Goal: Task Accomplishment & Management: Manage account settings

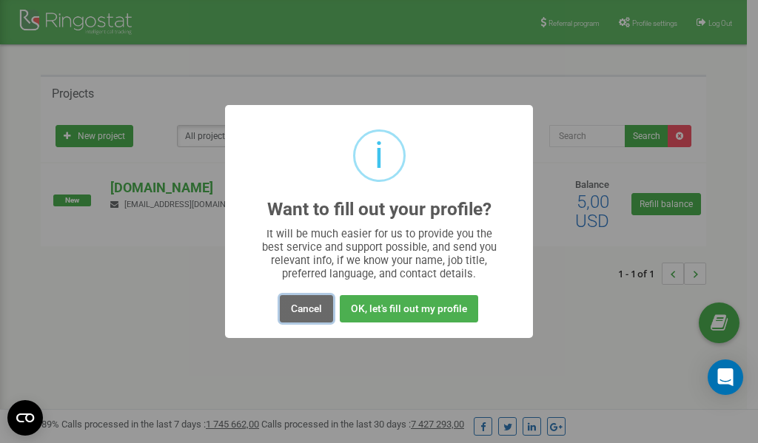
click at [304, 309] on button "Cancel" at bounding box center [306, 308] width 53 height 27
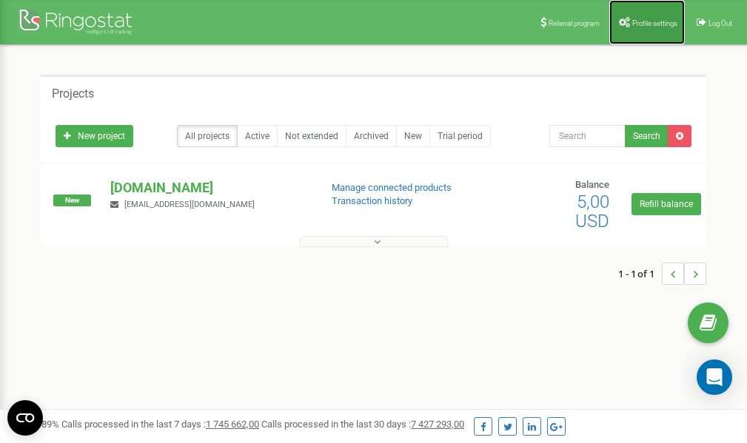
click at [641, 17] on link "Profile settings" at bounding box center [647, 22] width 76 height 44
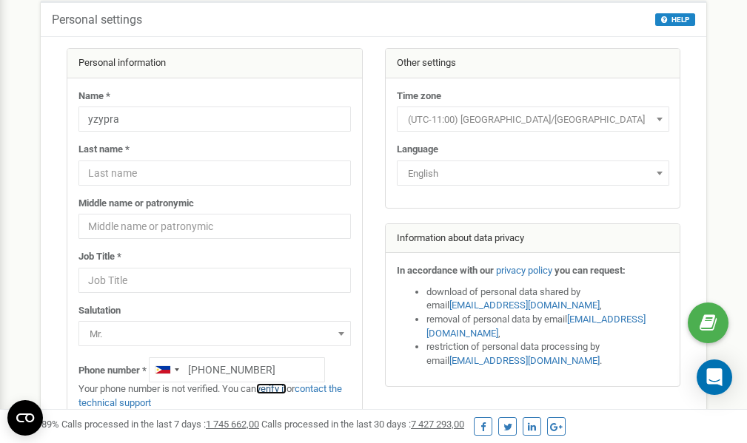
click at [279, 388] on link "verify it" at bounding box center [271, 388] width 30 height 11
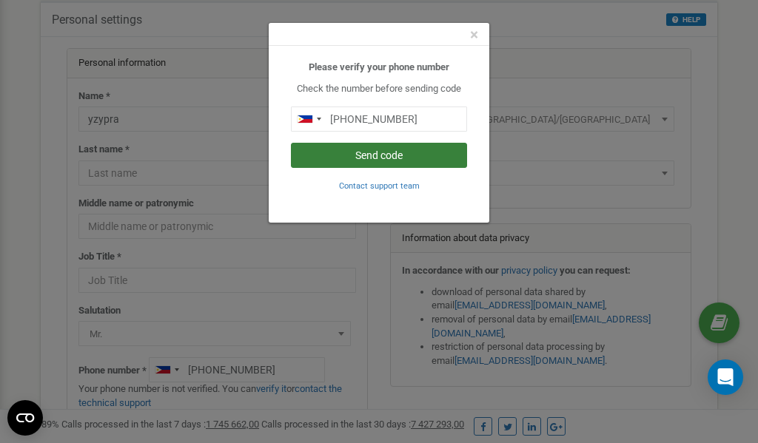
click at [337, 158] on button "Send code" at bounding box center [379, 155] width 176 height 25
